Goal: Find specific page/section: Find specific page/section

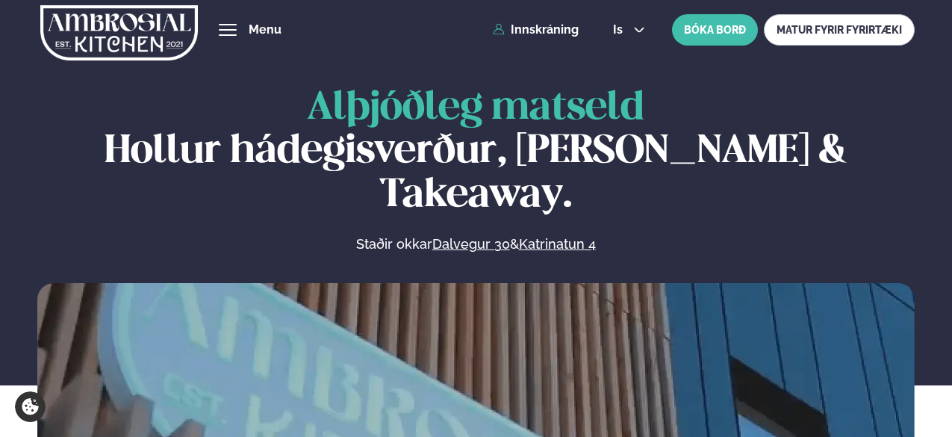
scroll to position [674, 0]
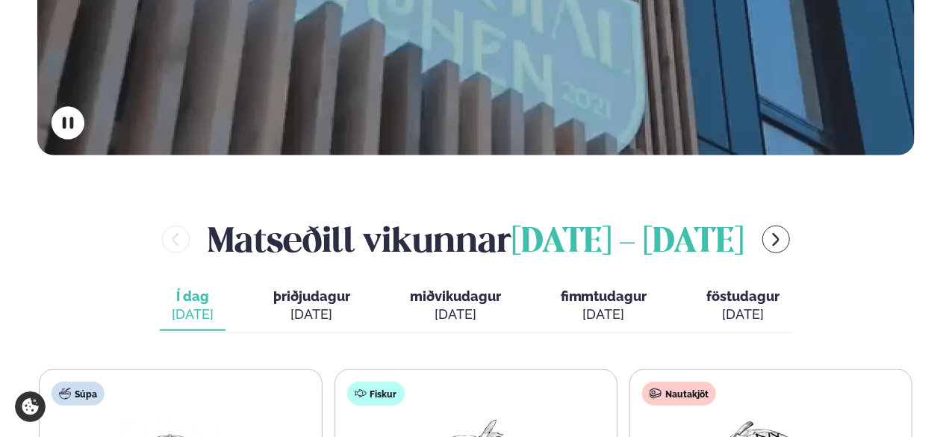
scroll to position [487, 0]
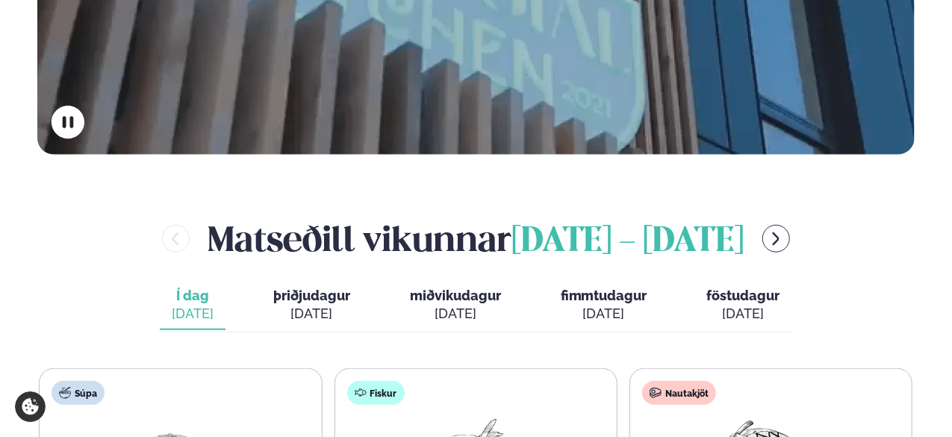
click at [338, 305] on div "[DATE]" at bounding box center [311, 314] width 77 height 18
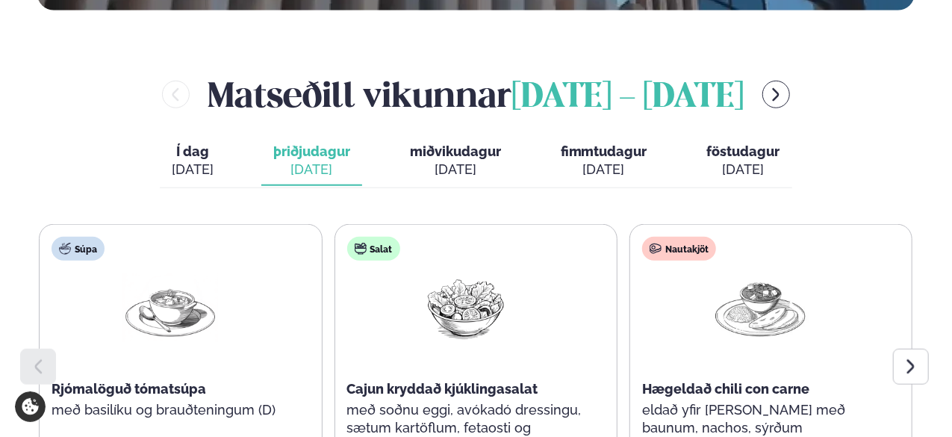
scroll to position [632, 0]
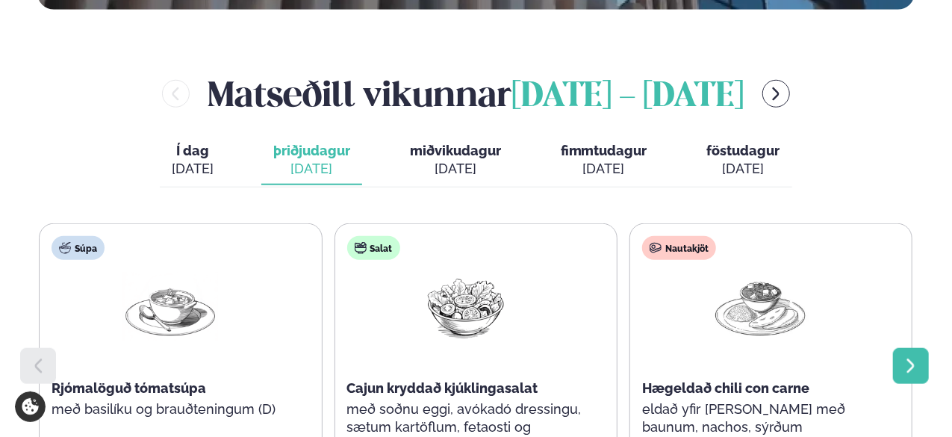
click at [911, 357] on icon at bounding box center [911, 366] width 18 height 18
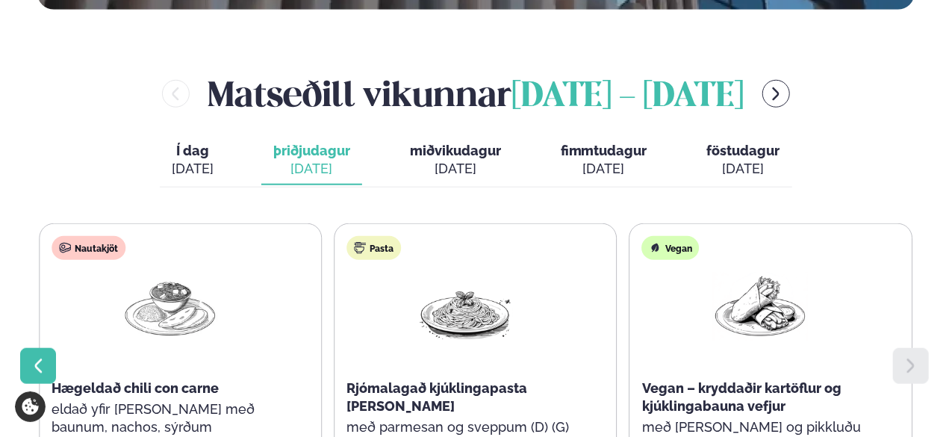
click at [37, 357] on icon at bounding box center [38, 366] width 18 height 18
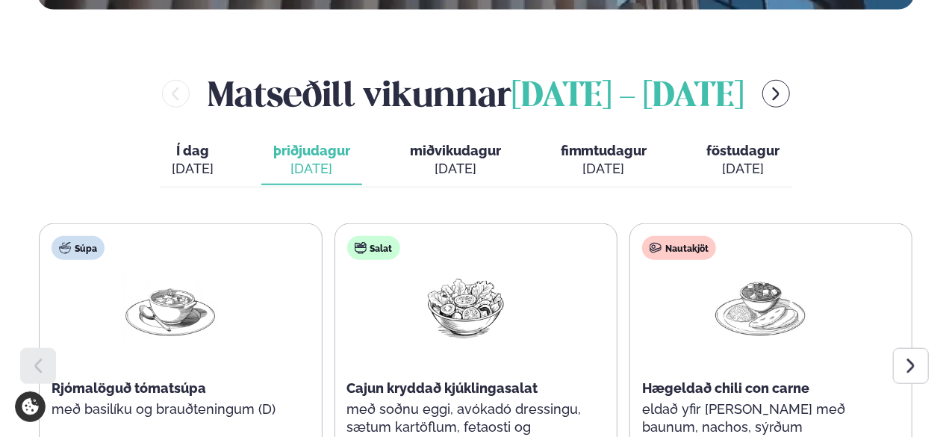
click at [477, 160] on div "sep. 17" at bounding box center [455, 169] width 91 height 18
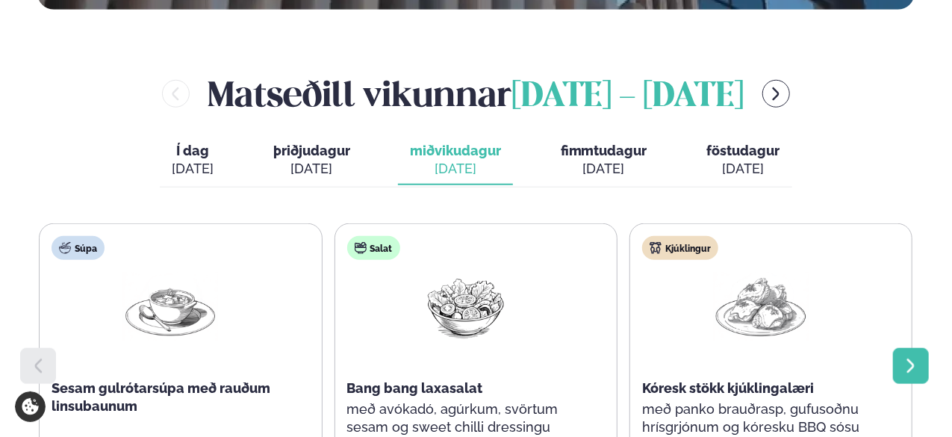
click at [905, 357] on icon at bounding box center [911, 366] width 18 height 18
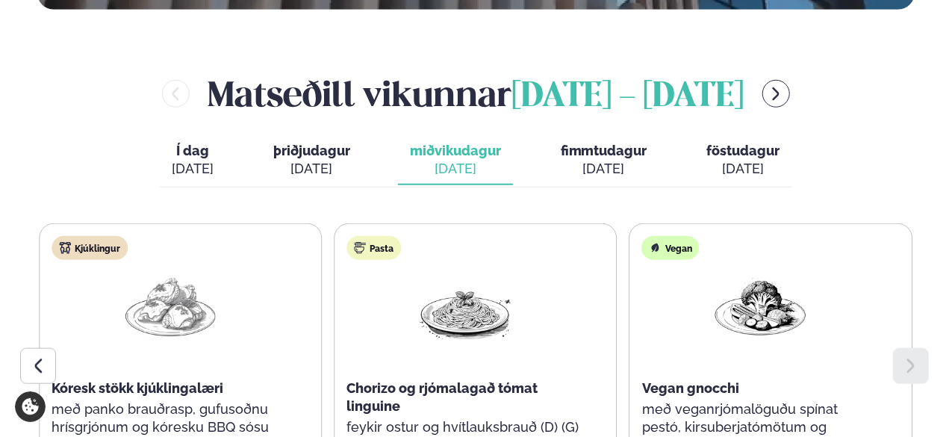
click at [616, 136] on button "fimmtudagur fim. sep. 18" at bounding box center [604, 160] width 111 height 49
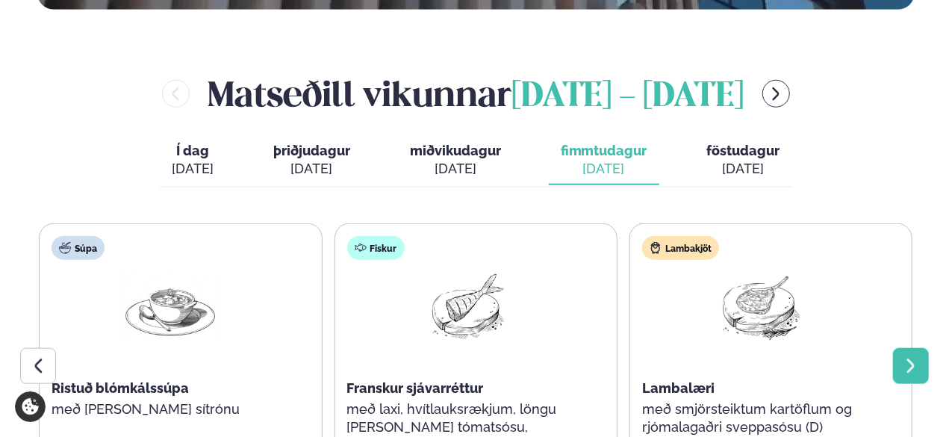
click at [914, 357] on icon at bounding box center [911, 366] width 18 height 18
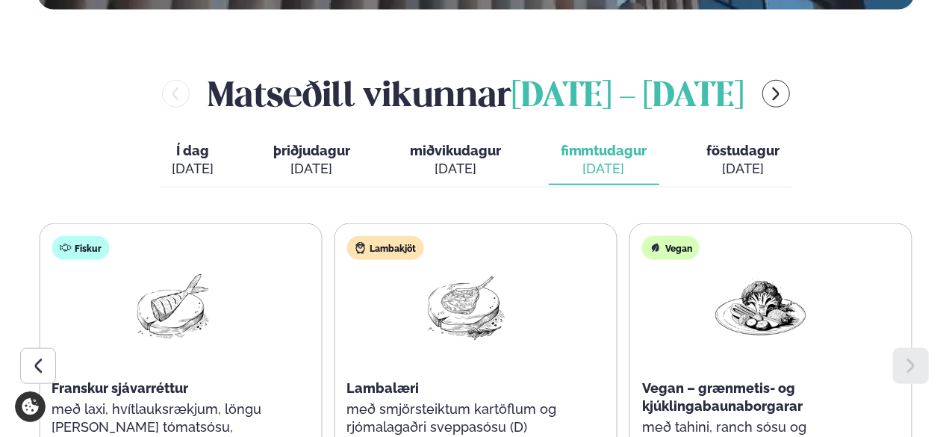
click at [743, 143] on span "föstudagur" at bounding box center [743, 151] width 73 height 16
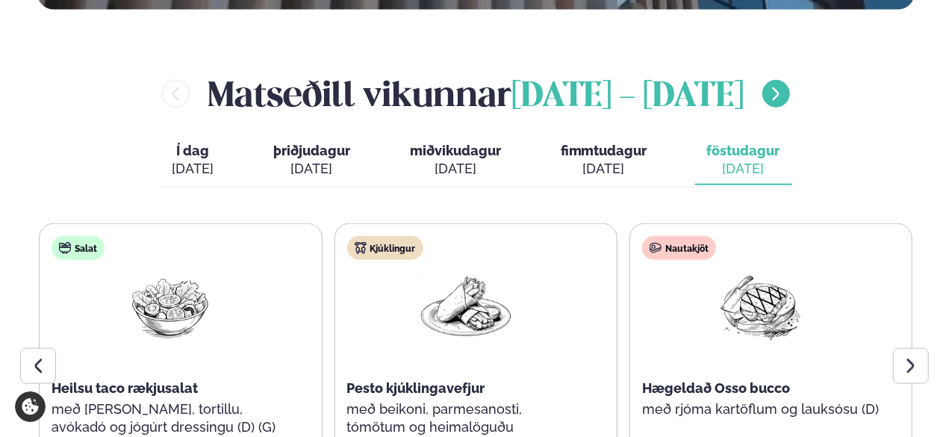
click at [784, 86] on icon "menu-btn-right" at bounding box center [776, 94] width 16 height 16
